Goal: Find specific page/section: Find specific page/section

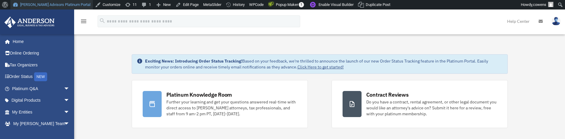
click at [65, 4] on link "[PERSON_NAME] Advisors Platinum Portal" at bounding box center [51, 4] width 82 height 9
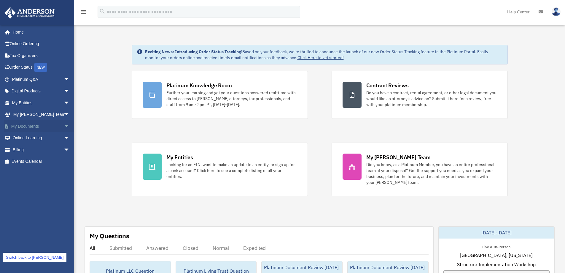
click at [64, 124] on span "arrow_drop_down" at bounding box center [70, 126] width 12 height 12
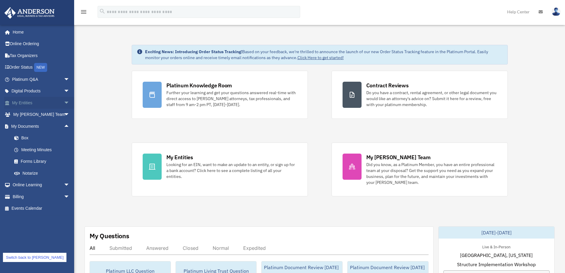
click at [65, 102] on span "arrow_drop_down" at bounding box center [70, 103] width 12 height 12
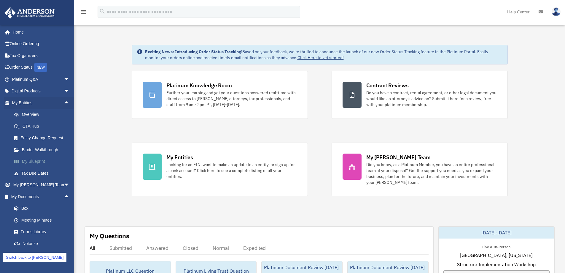
click at [28, 160] on link "My Blueprint" at bounding box center [43, 161] width 70 height 12
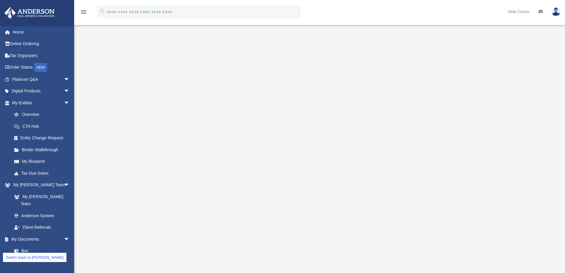
scroll to position [59, 0]
